Goal: Browse casually

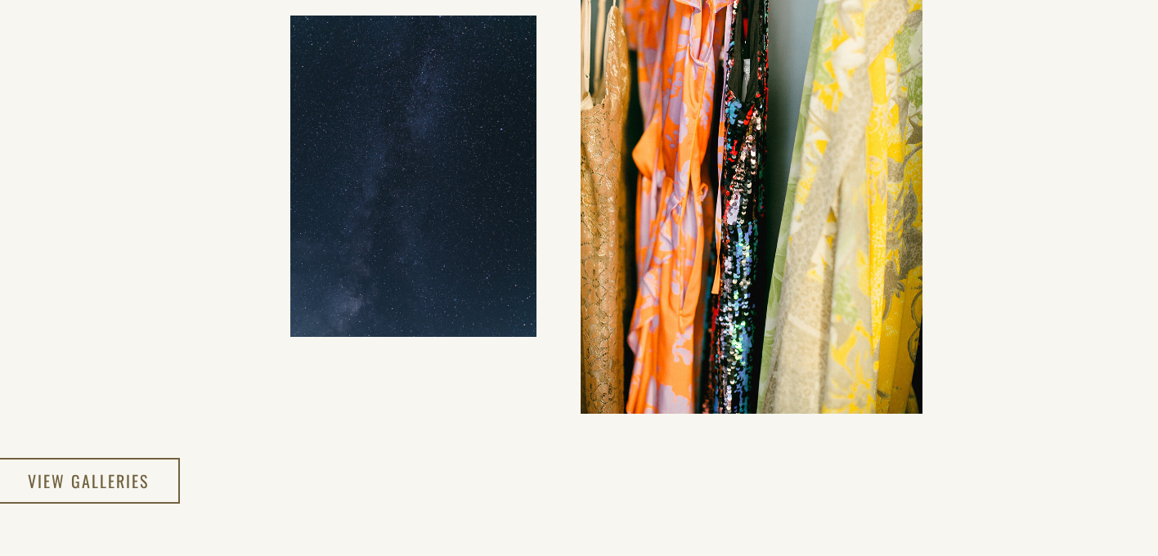
scroll to position [2823, 0]
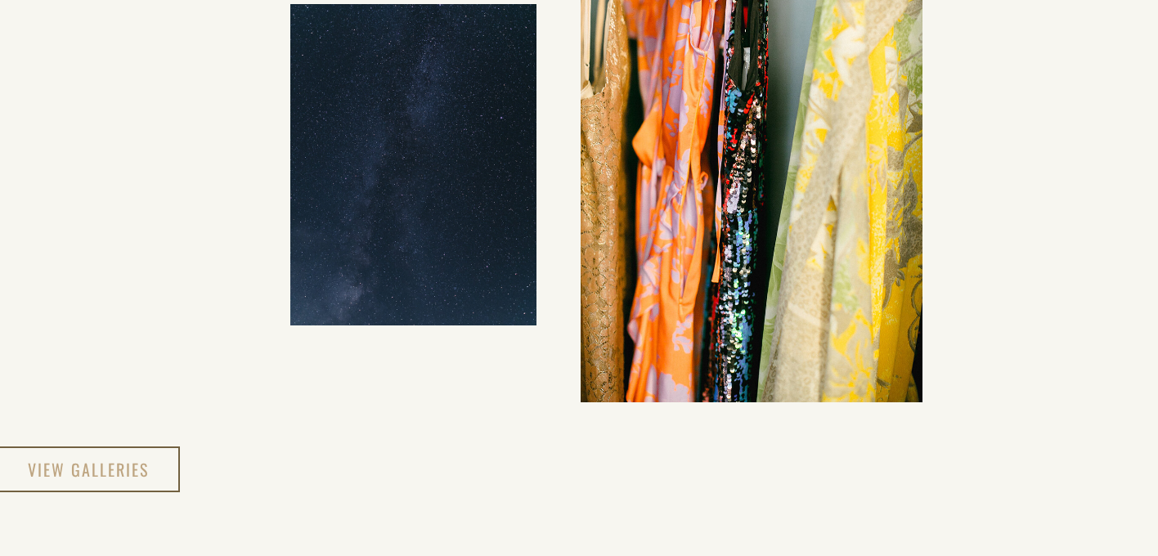
click at [134, 463] on h3 "view galleries" at bounding box center [89, 469] width 123 height 29
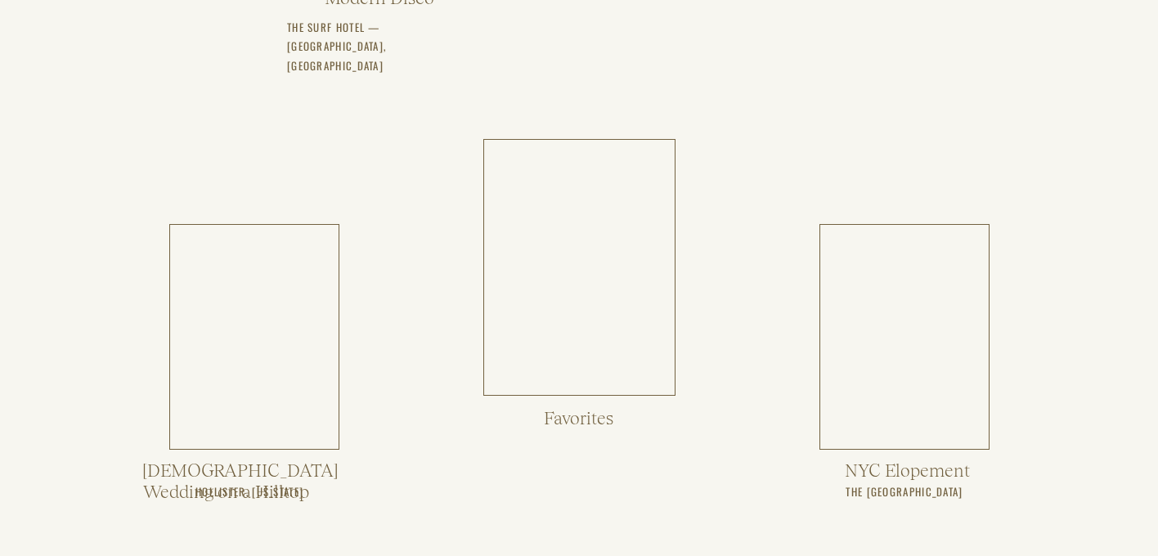
scroll to position [1030, 0]
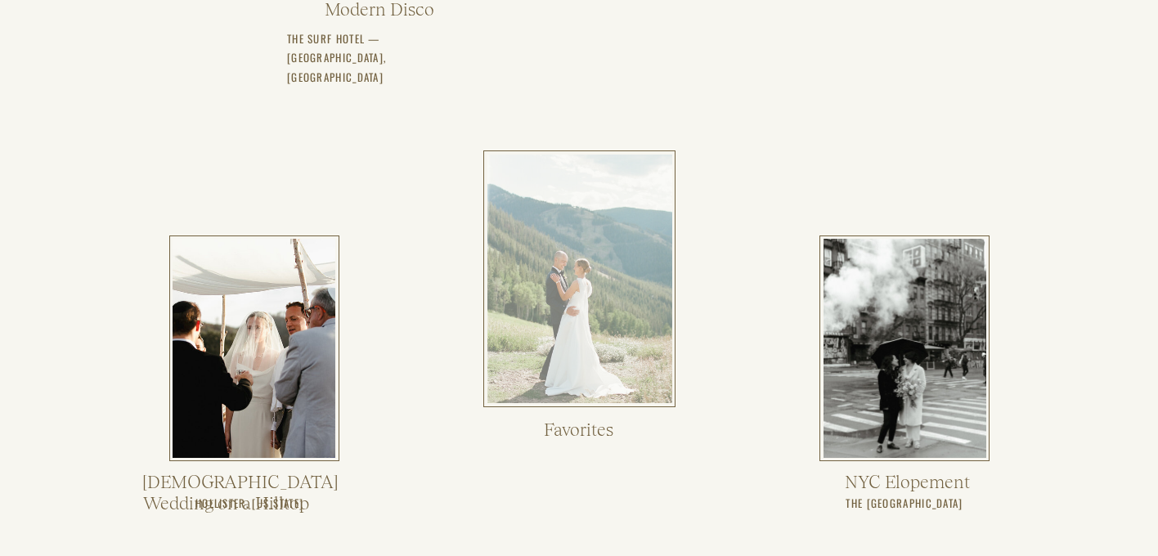
click at [604, 279] on div at bounding box center [579, 279] width 185 height 249
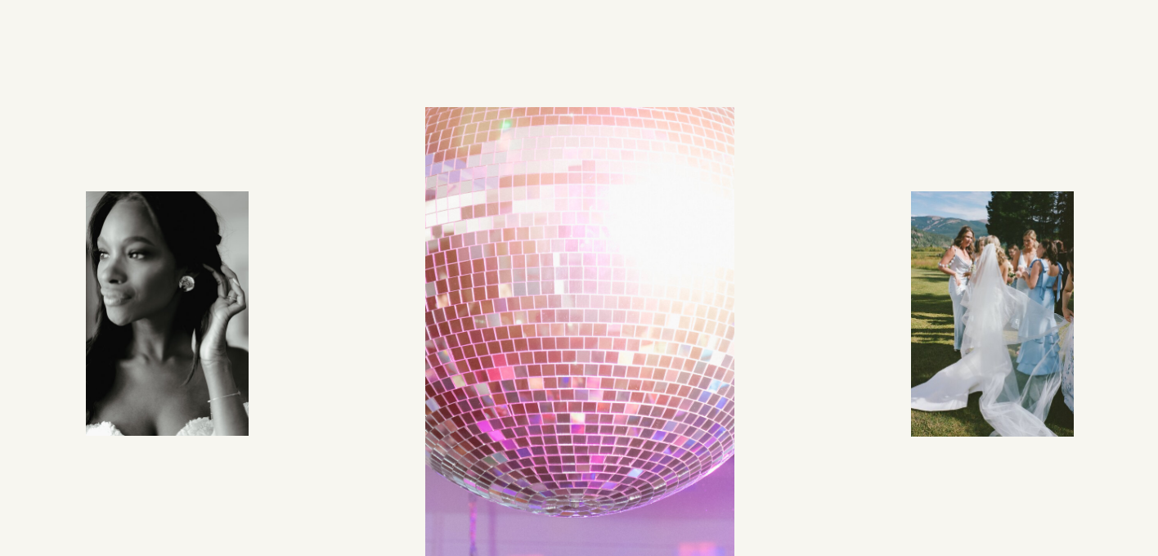
scroll to position [900, 0]
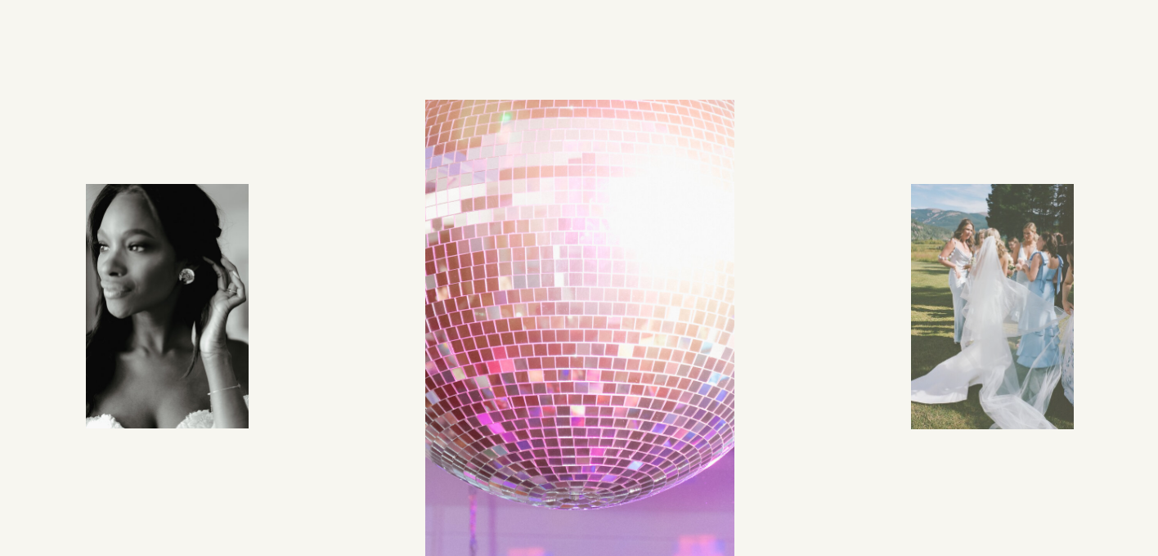
click at [999, 264] on img at bounding box center [992, 306] width 163 height 245
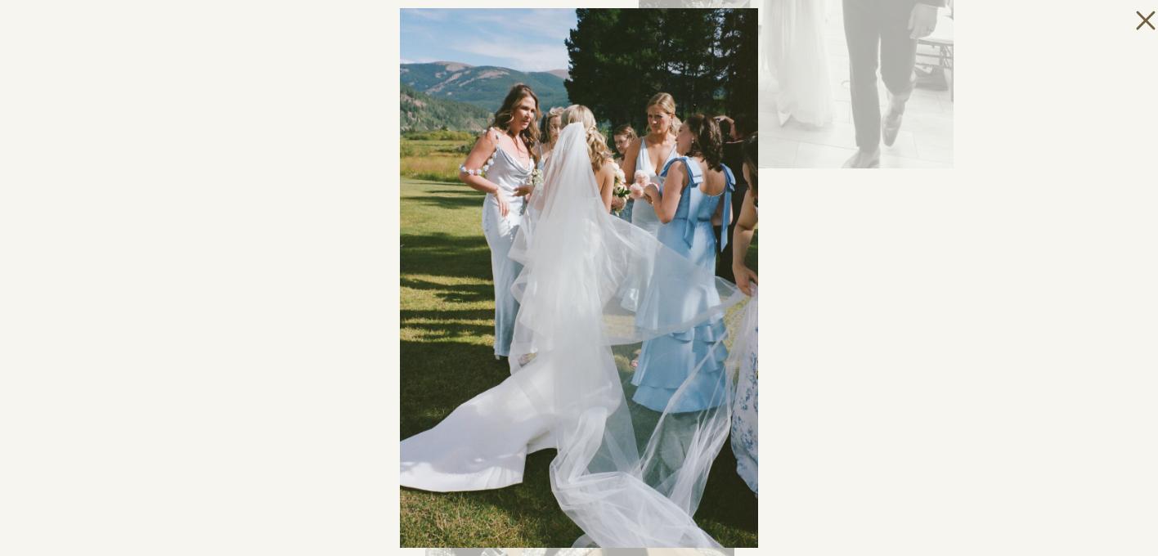
scroll to position [1993, 0]
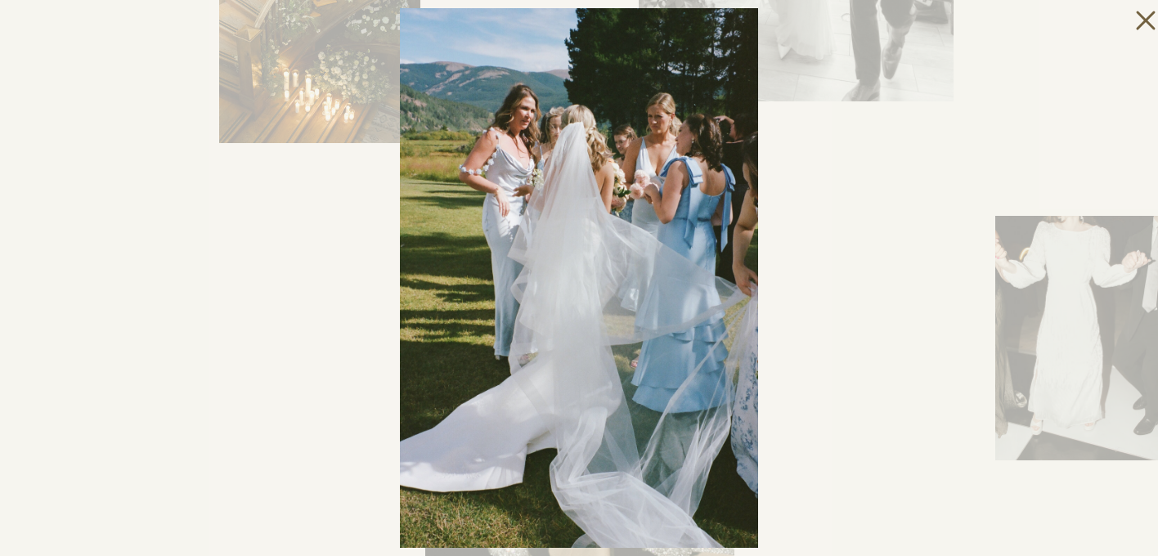
click at [1141, 18] on icon at bounding box center [1141, 16] width 33 height 33
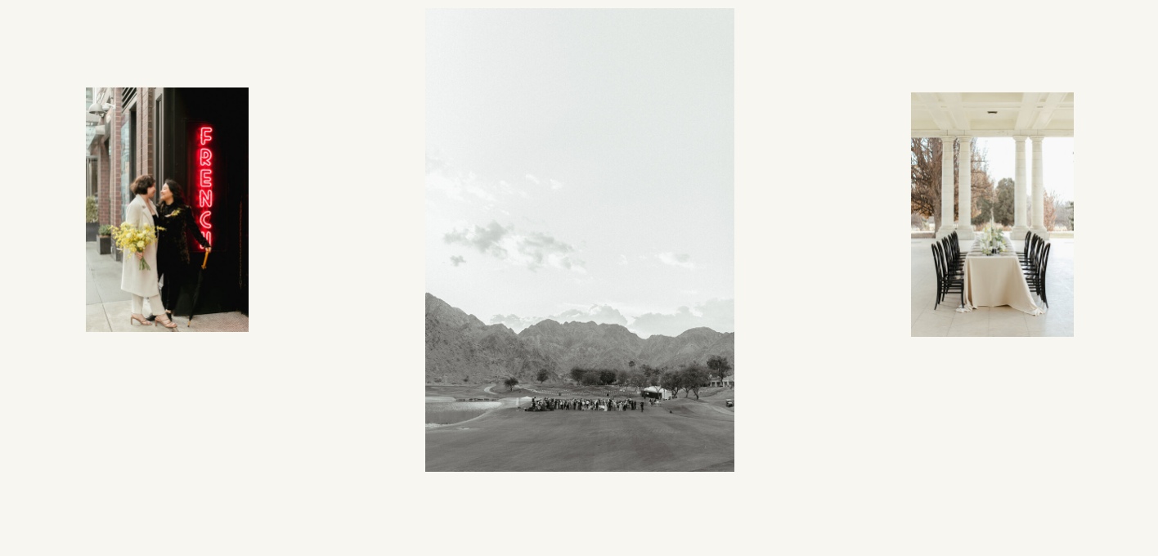
scroll to position [9082, 0]
